Goal: Find specific page/section: Locate item on page

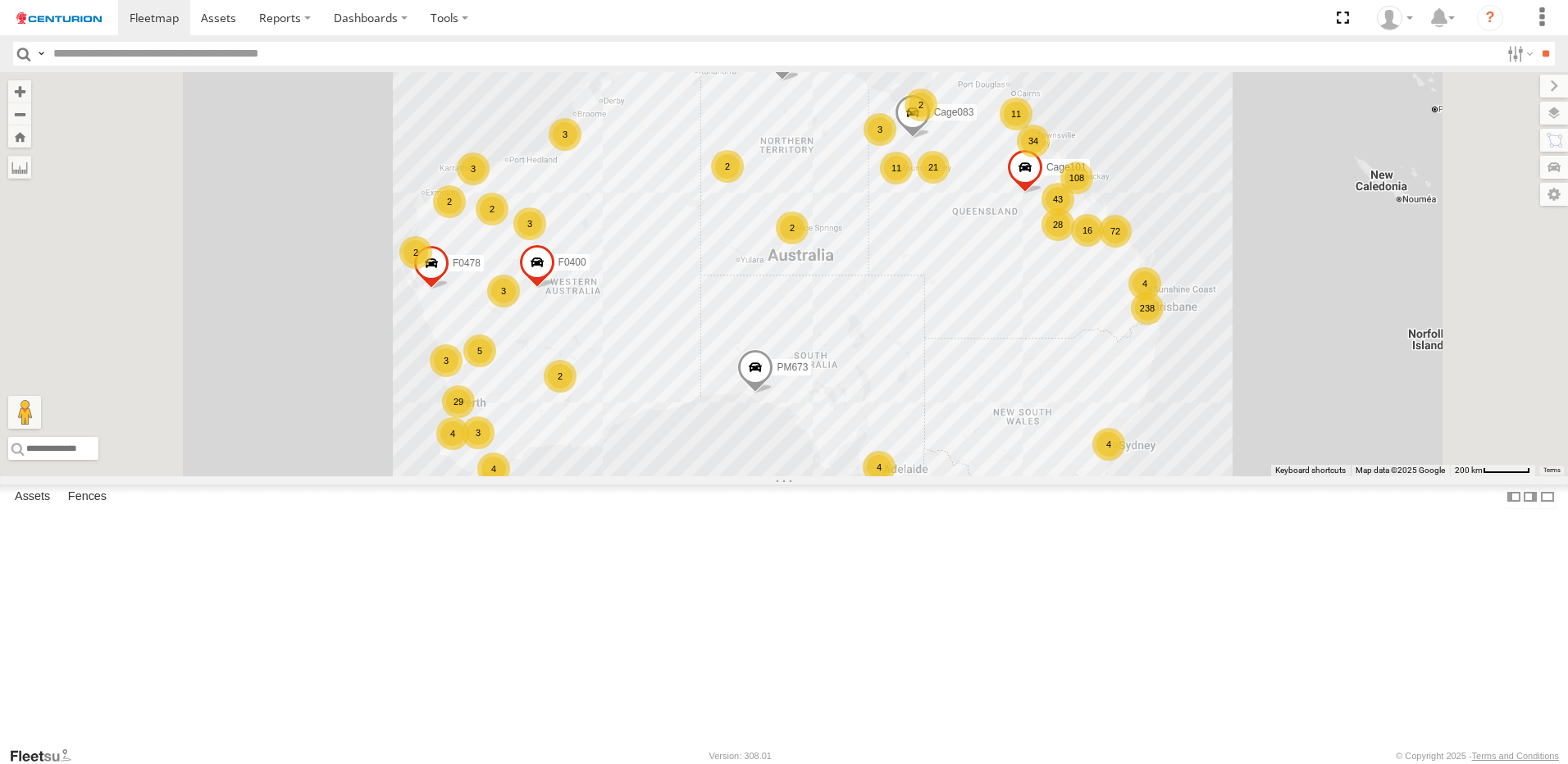
click at [131, 57] on input "text" at bounding box center [773, 53] width 1453 height 24
click at [131, 57] on input "text" at bounding box center [773, 53] width 1453 height 24
type input "*****"
click at [1536, 42] on input "**" at bounding box center [1546, 53] width 19 height 24
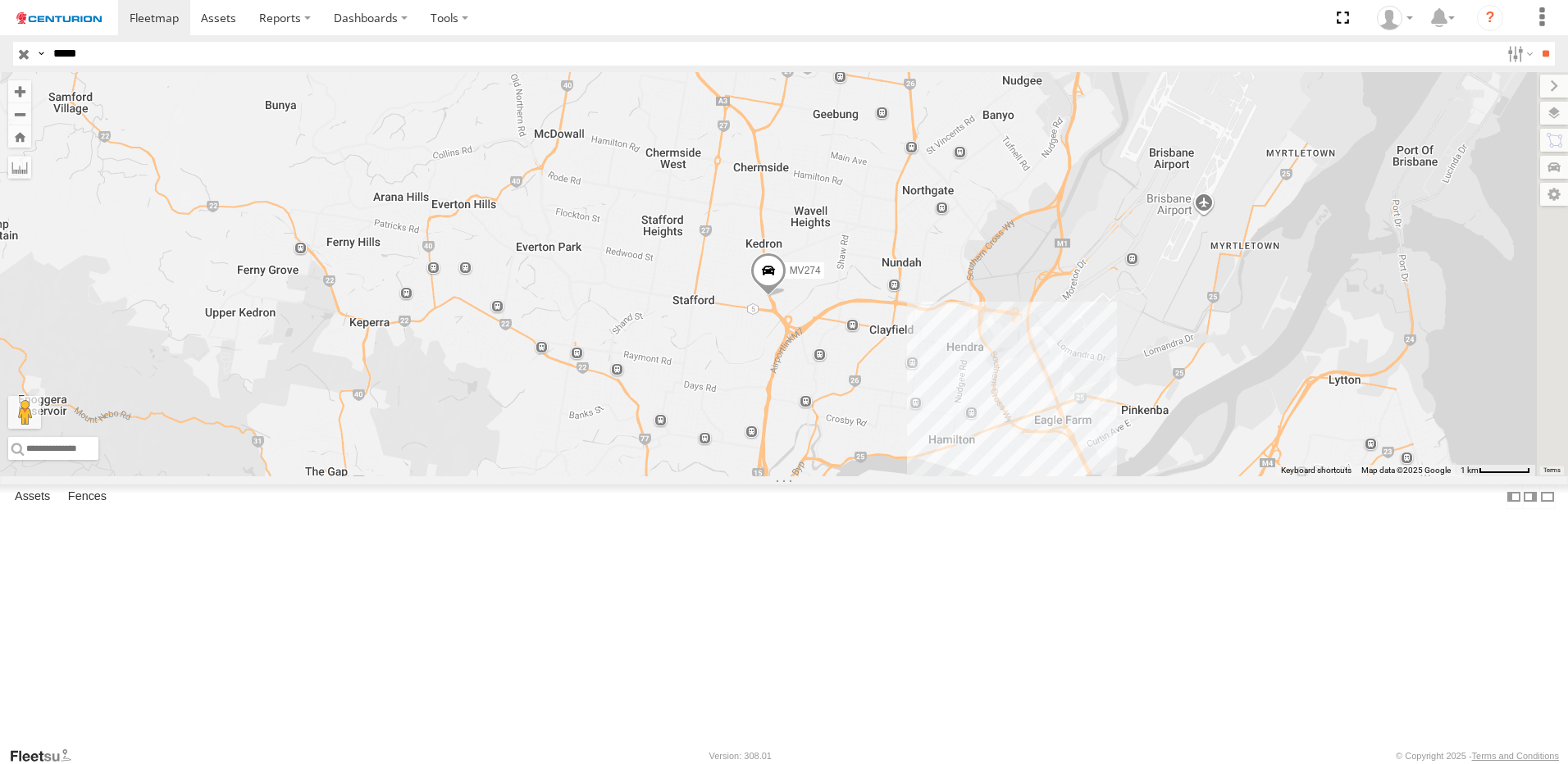
drag, startPoint x: 1397, startPoint y: 274, endPoint x: 1000, endPoint y: 531, distance: 472.9
click at [1000, 476] on div "MV274" at bounding box center [784, 275] width 1568 height 404
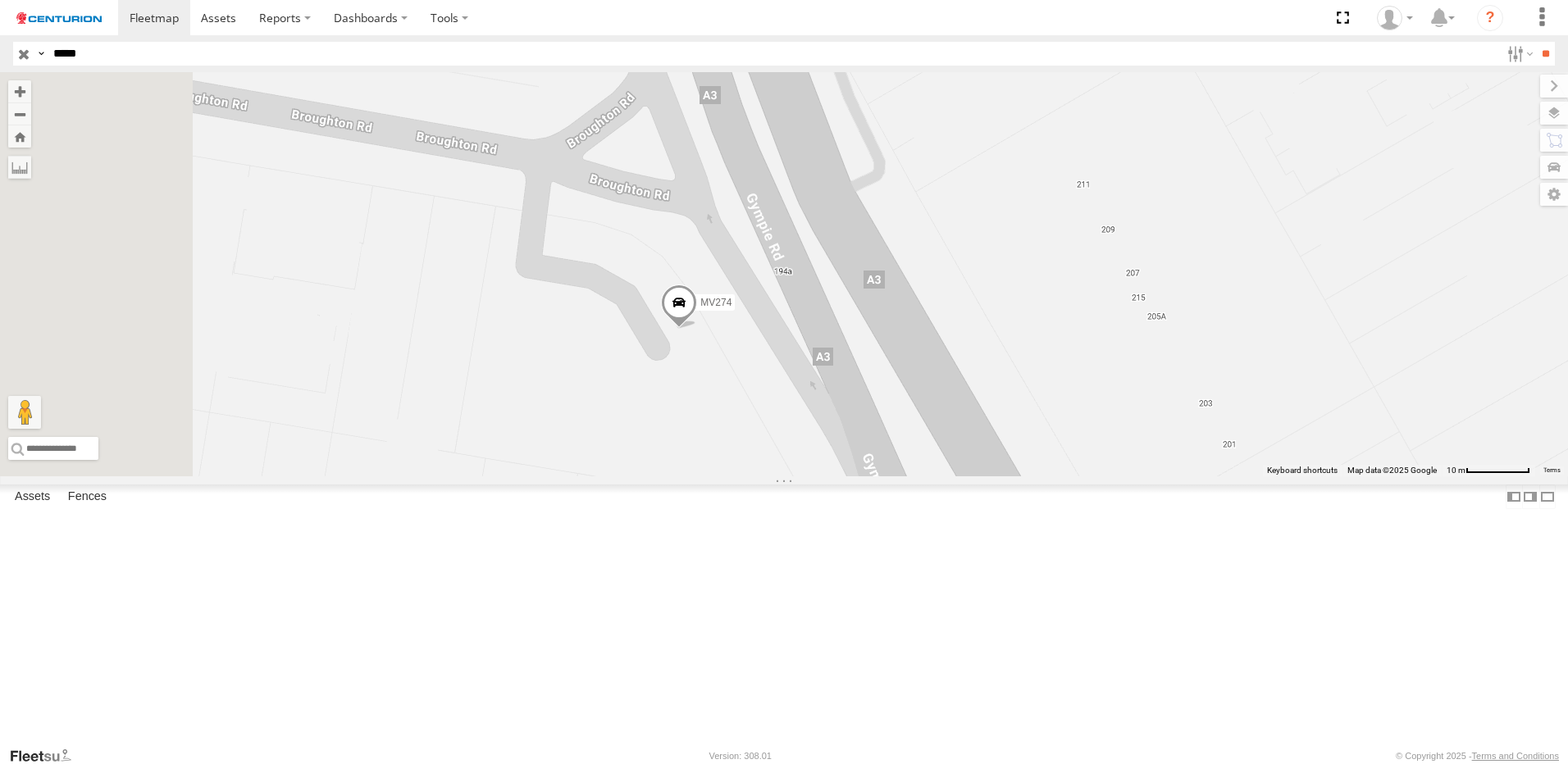
drag, startPoint x: 700, startPoint y: 539, endPoint x: 839, endPoint y: 580, distance: 144.9
click at [839, 476] on div "MV274" at bounding box center [784, 275] width 1568 height 404
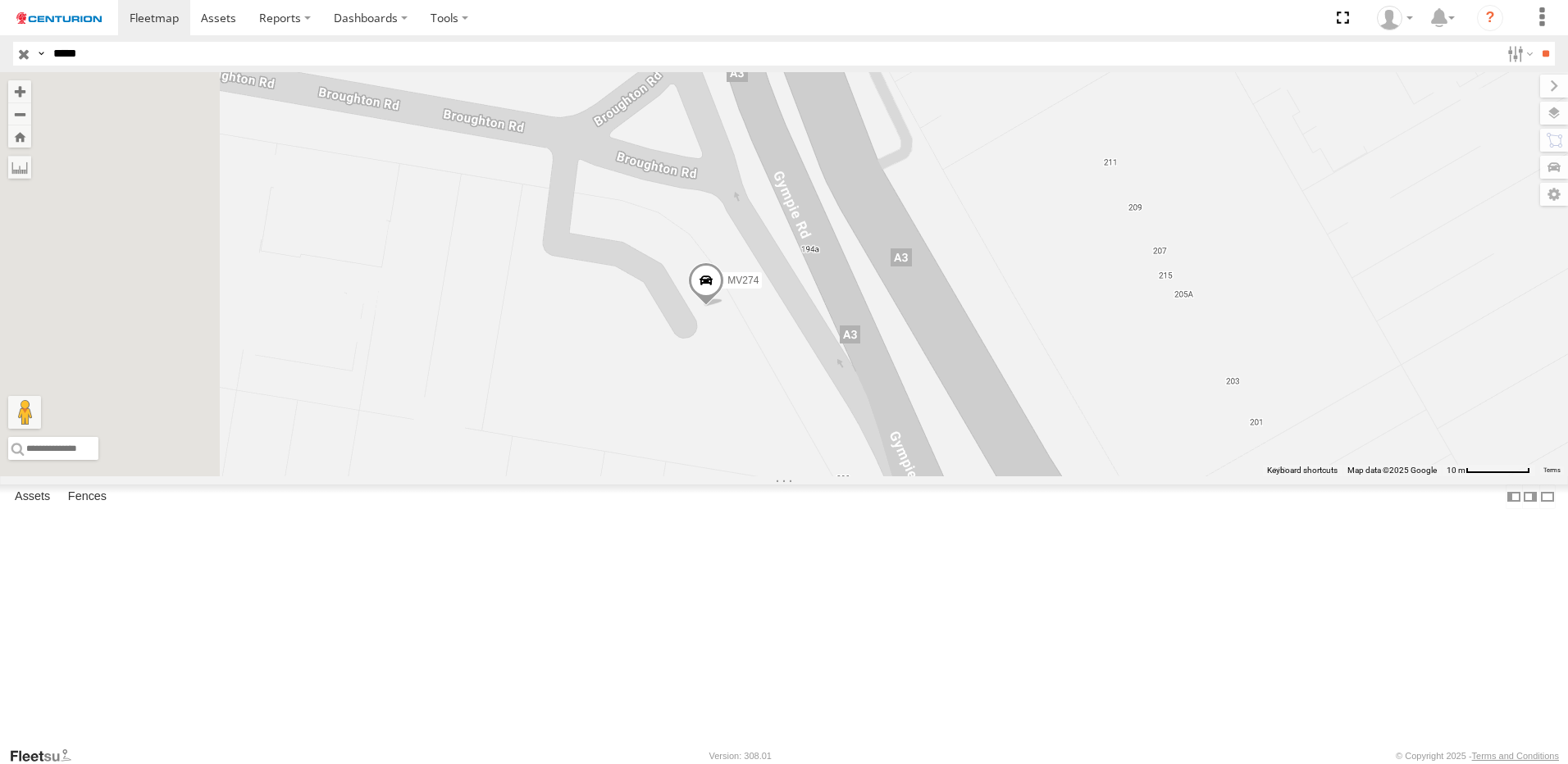
drag, startPoint x: 873, startPoint y: 538, endPoint x: 895, endPoint y: 518, distance: 29.7
click at [895, 476] on div "MV274" at bounding box center [784, 275] width 1568 height 404
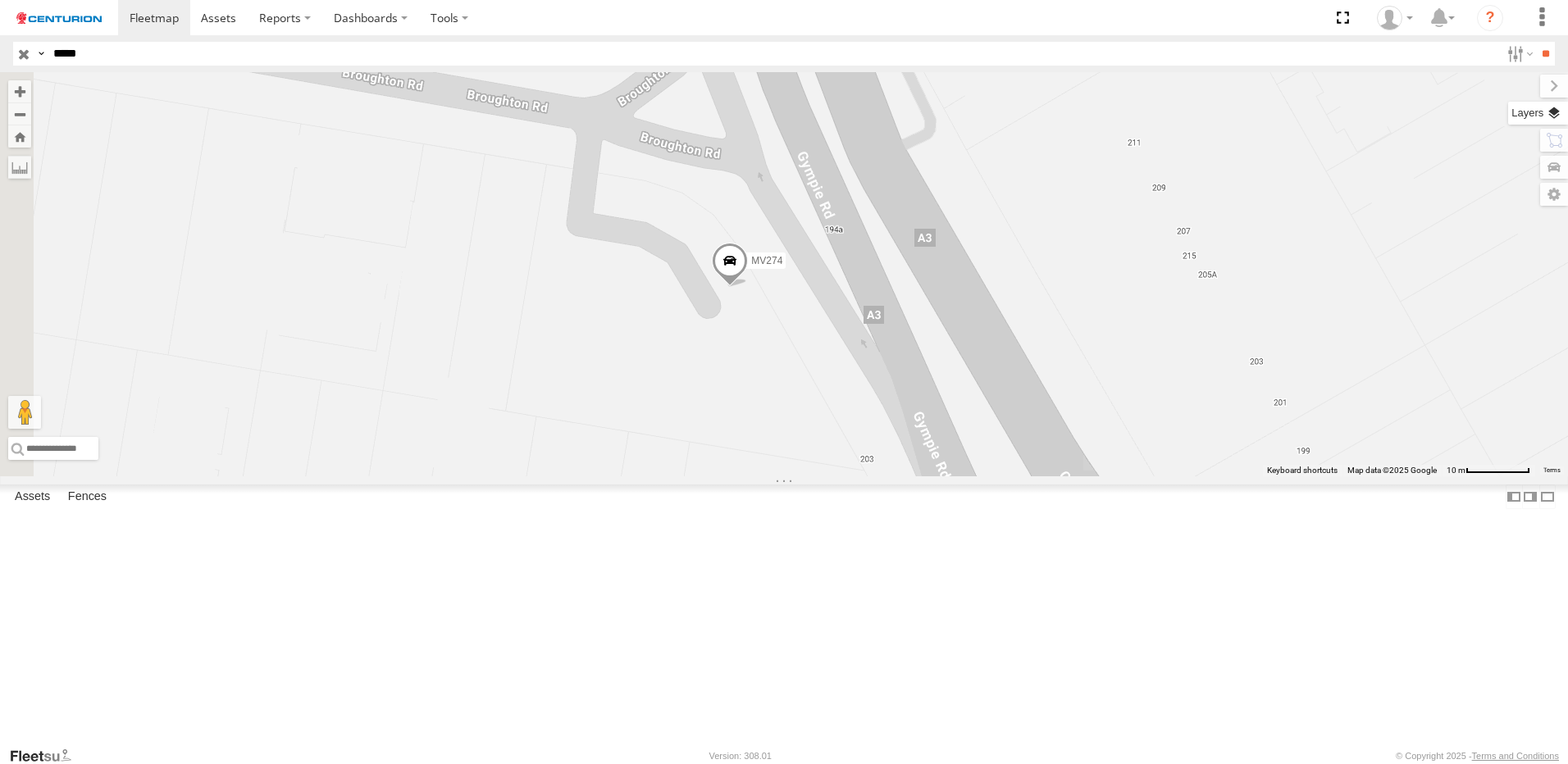
click at [1557, 119] on label at bounding box center [1538, 113] width 60 height 23
click at [0, 0] on label at bounding box center [0, 0] width 0 height 0
click at [0, 0] on span "Roadmap" at bounding box center [0, 0] width 0 height 0
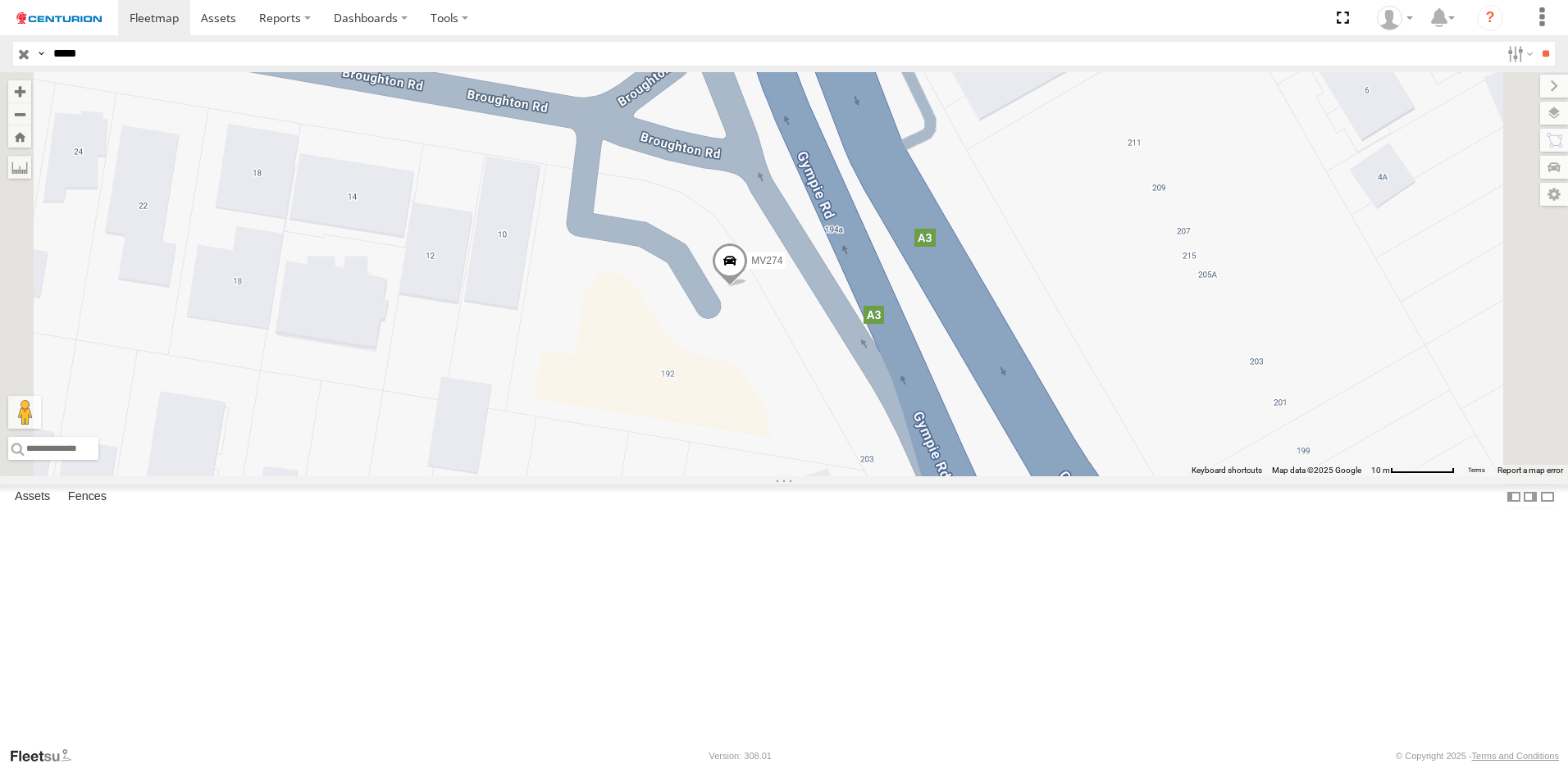
click at [0, 0] on span "Terrain" at bounding box center [0, 0] width 0 height 0
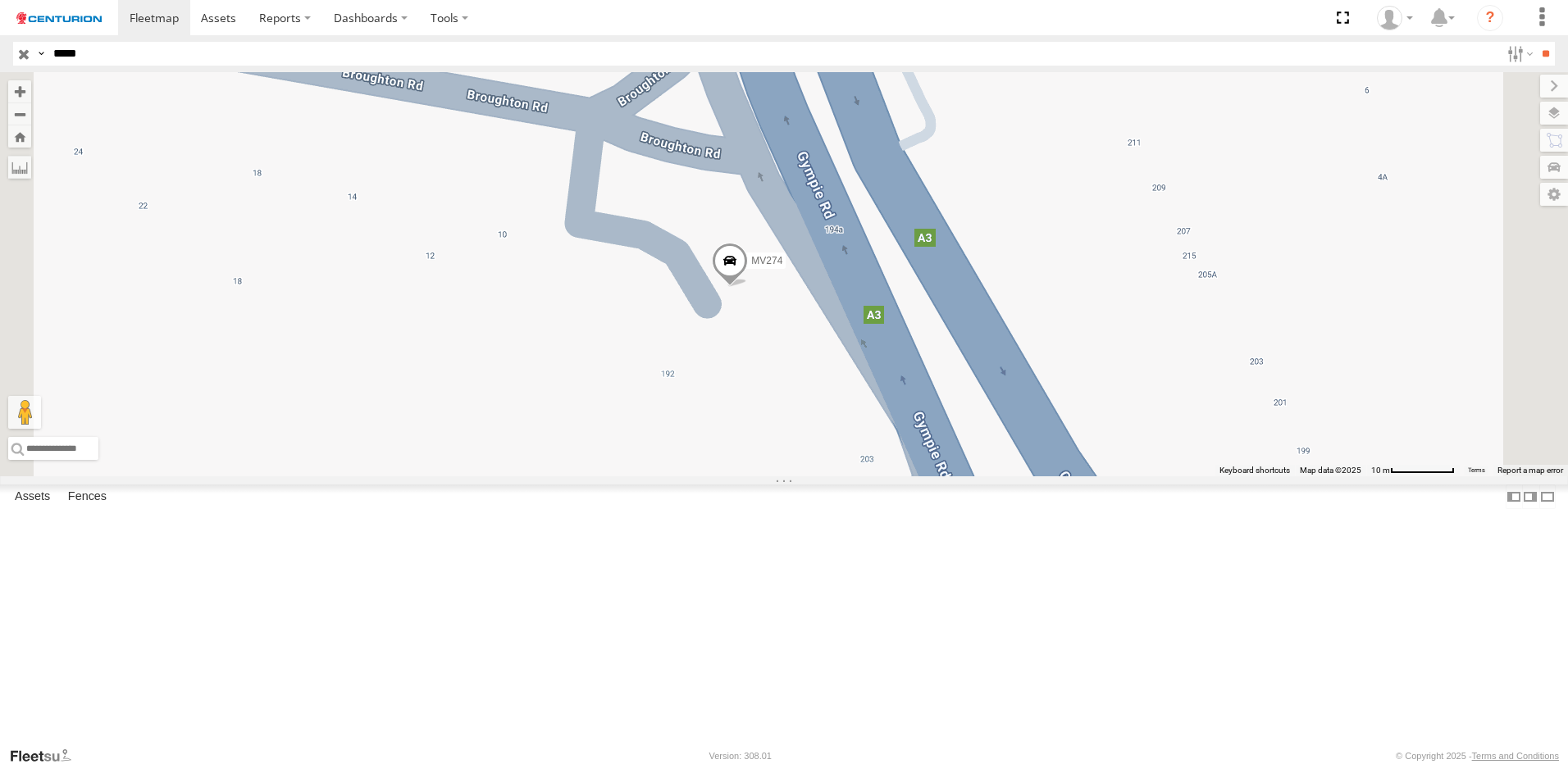
click at [0, 0] on span "Satellite" at bounding box center [0, 0] width 0 height 0
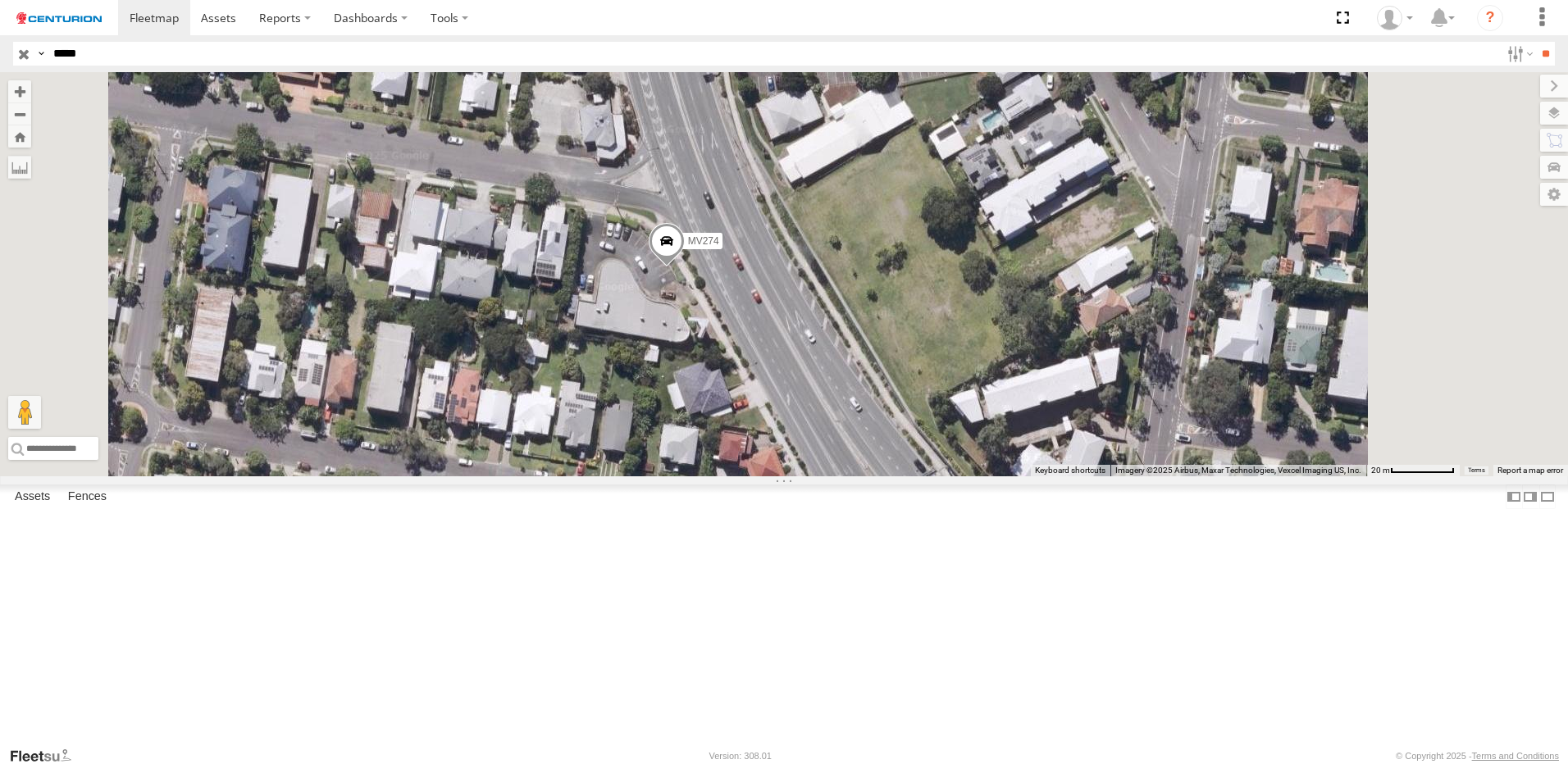
drag, startPoint x: 827, startPoint y: 502, endPoint x: 816, endPoint y: 431, distance: 71.8
click at [816, 431] on div "MV274" at bounding box center [784, 275] width 1568 height 404
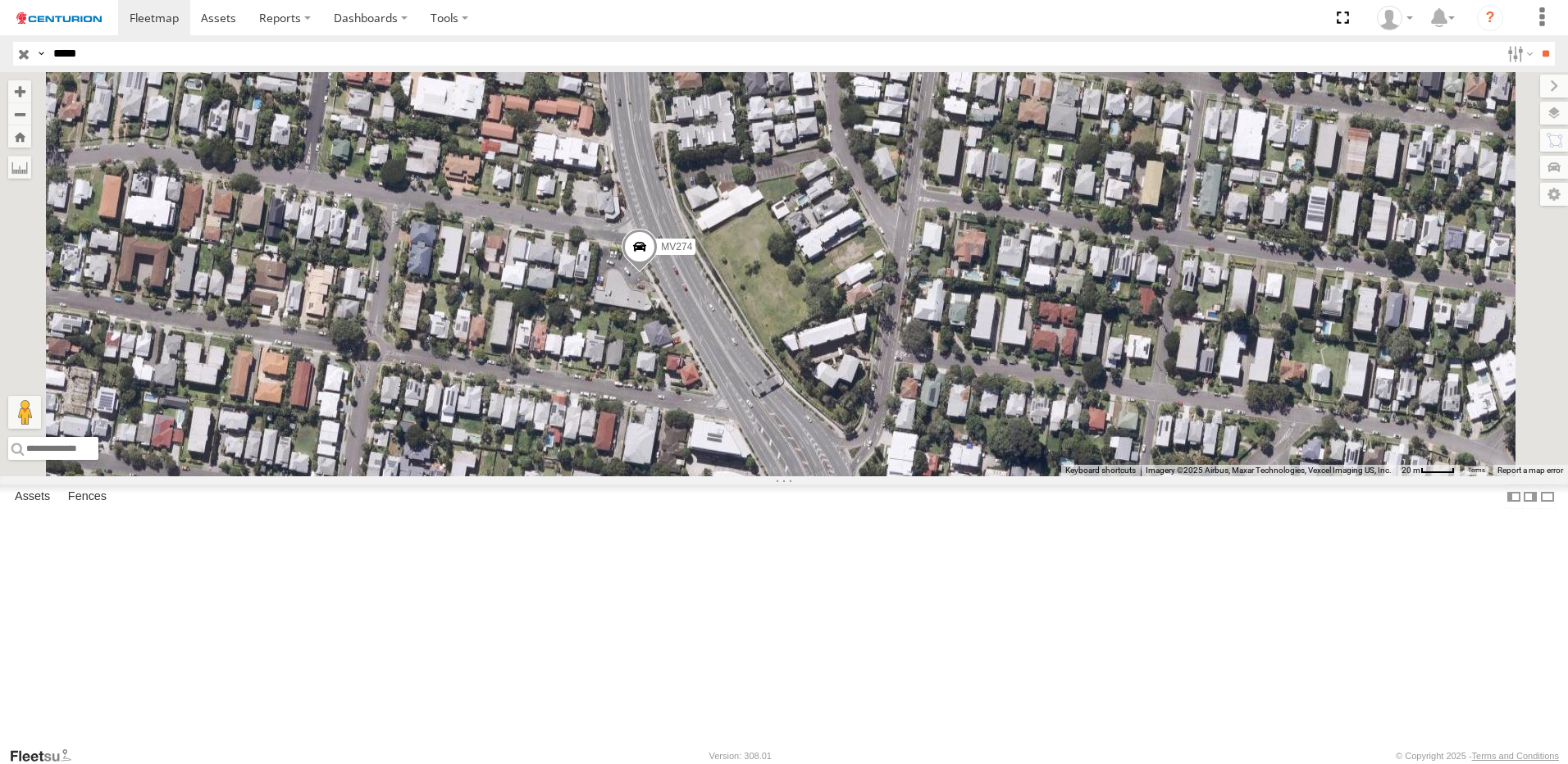
click at [0, 0] on span "Roadmap" at bounding box center [0, 0] width 0 height 0
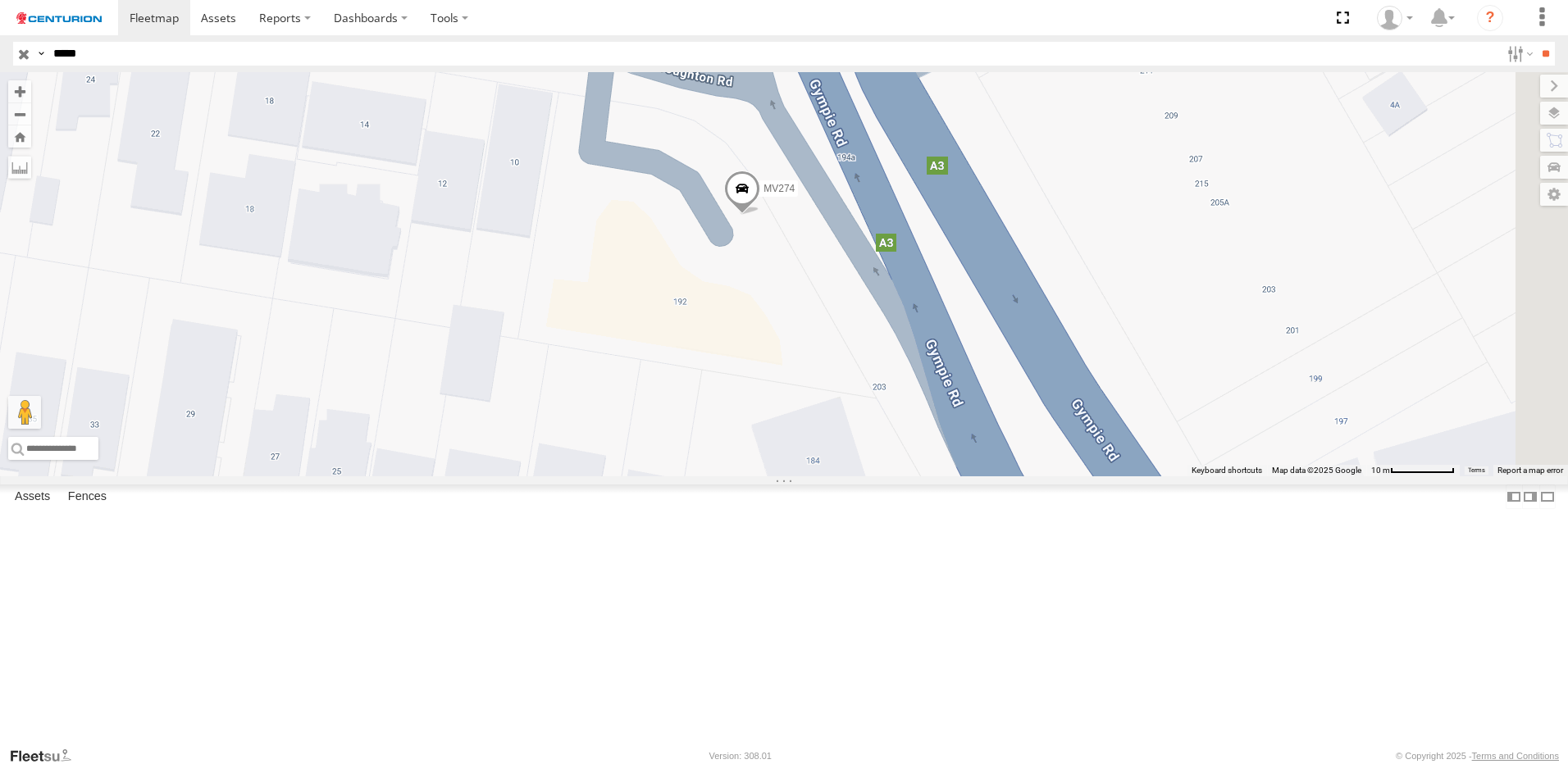
drag, startPoint x: 1084, startPoint y: 424, endPoint x: 924, endPoint y: 390, distance: 163.6
click at [923, 390] on div "MV274" at bounding box center [784, 275] width 1568 height 404
